Goal: Find specific page/section: Find specific page/section

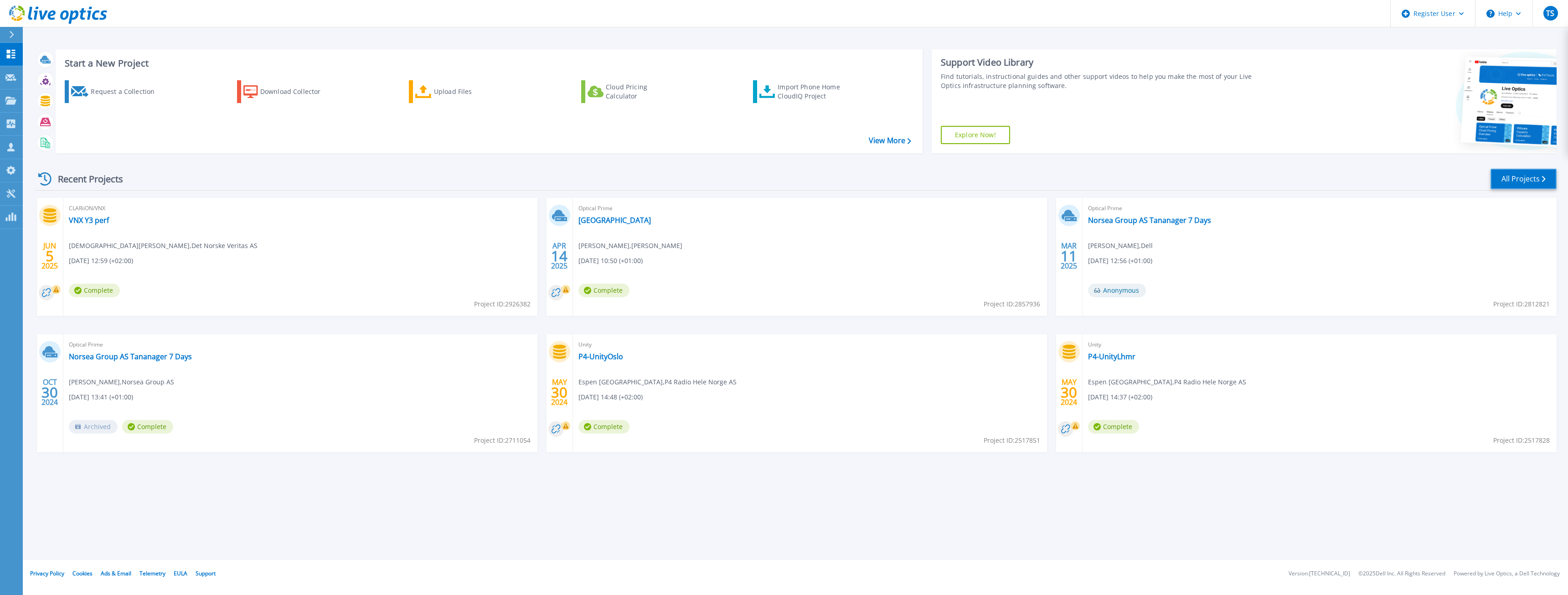
click at [1531, 177] on link "All Projects" at bounding box center [1524, 178] width 66 height 20
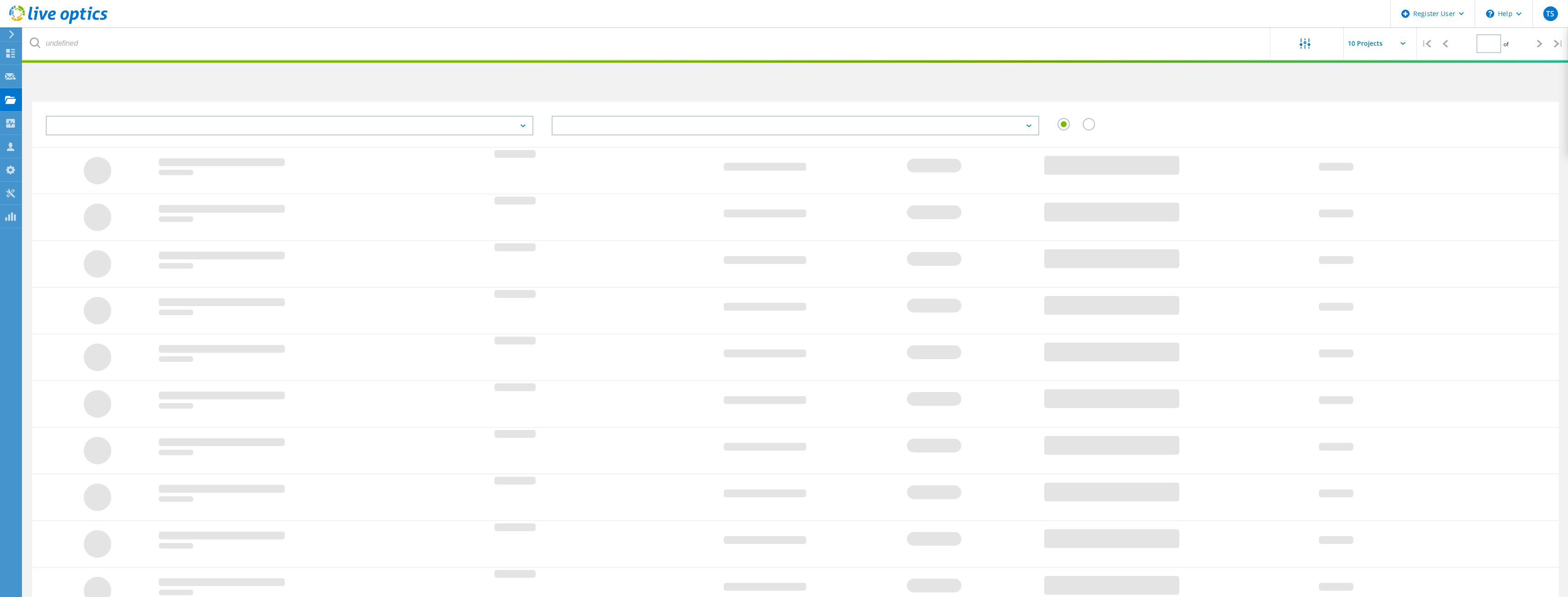
type input "1"
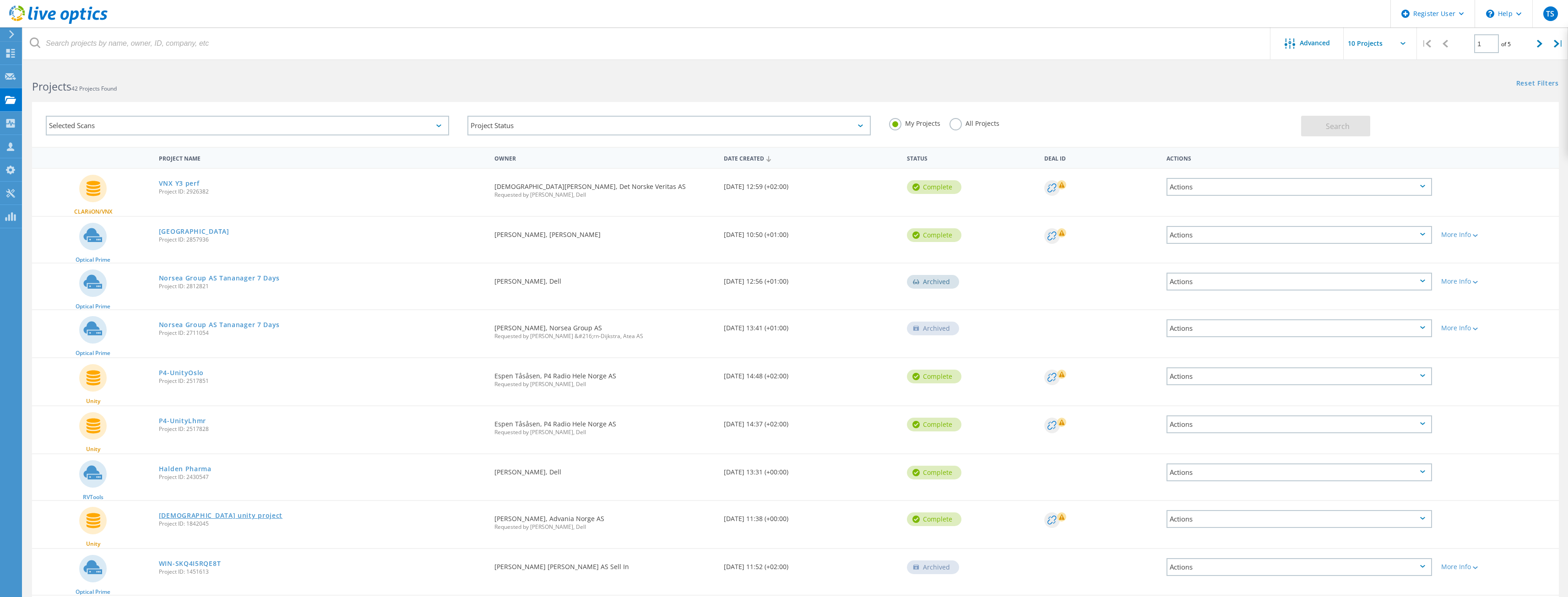
click at [181, 517] on link "[DEMOGRAPHIC_DATA] unity project" at bounding box center [220, 515] width 124 height 6
